Goal: Information Seeking & Learning: Find specific fact

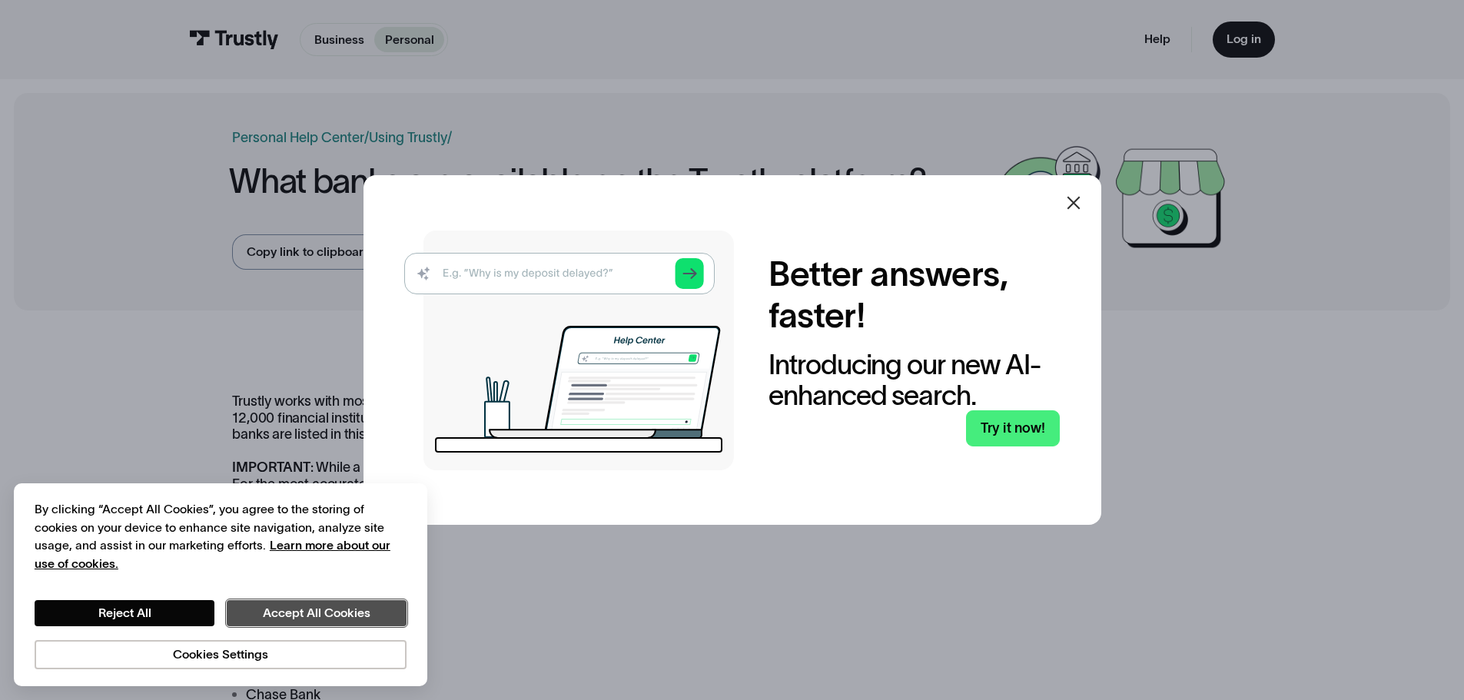
click at [293, 613] on button "Accept All Cookies" at bounding box center [317, 613] width 180 height 26
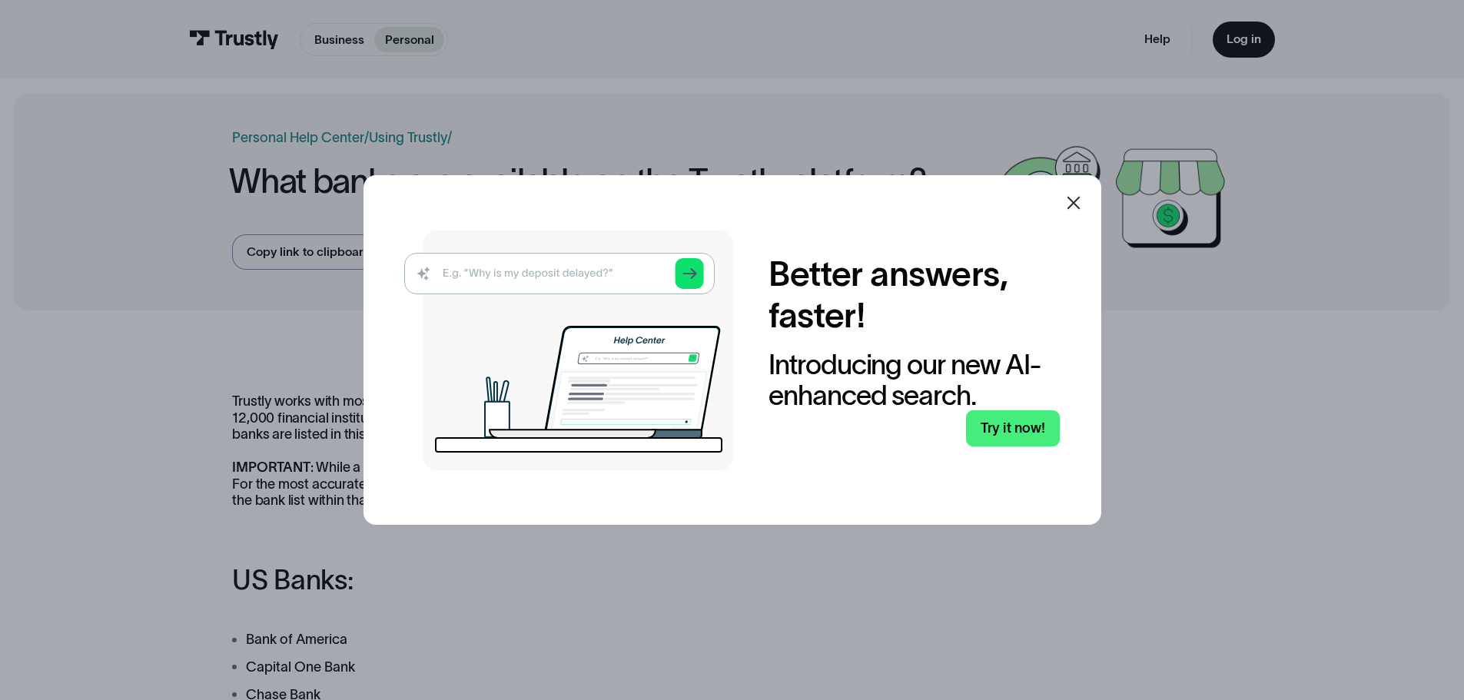
click at [1078, 200] on icon at bounding box center [1073, 203] width 18 height 18
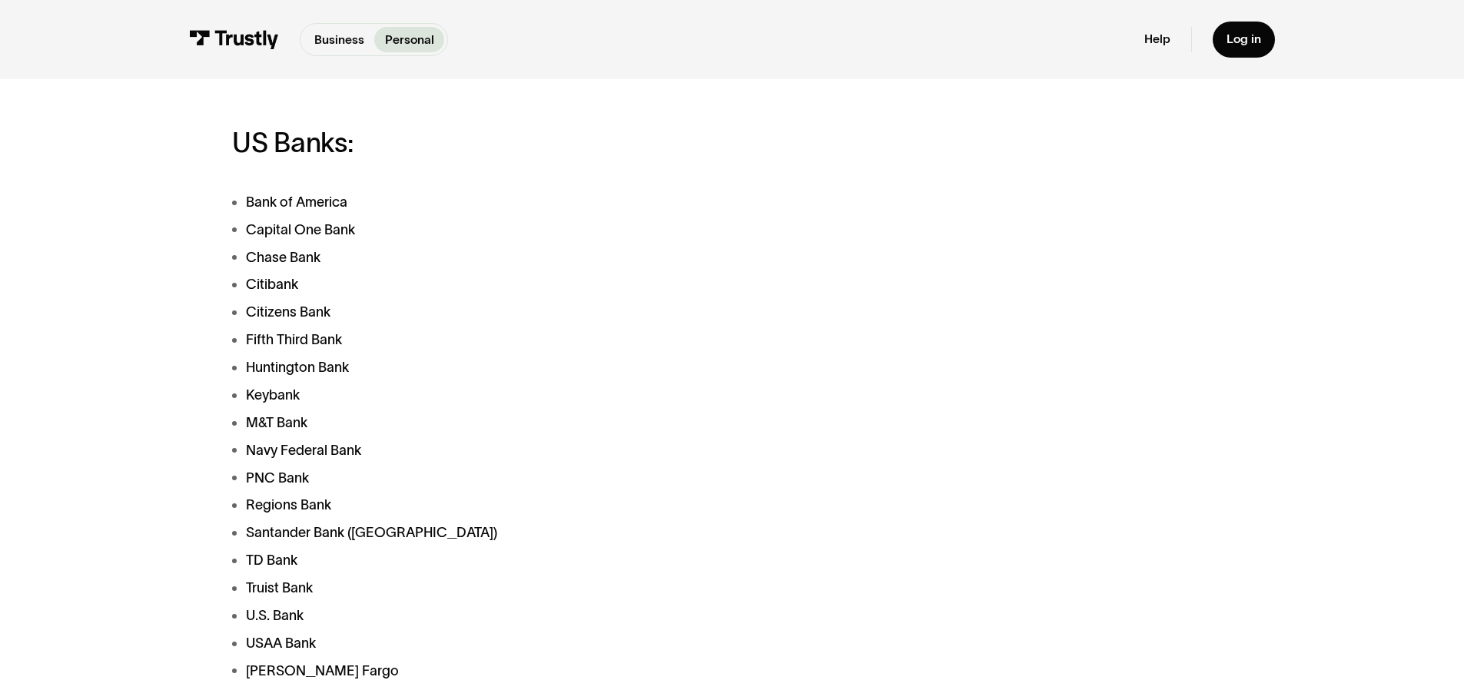
scroll to position [461, 0]
